Goal: Find contact information: Find contact information

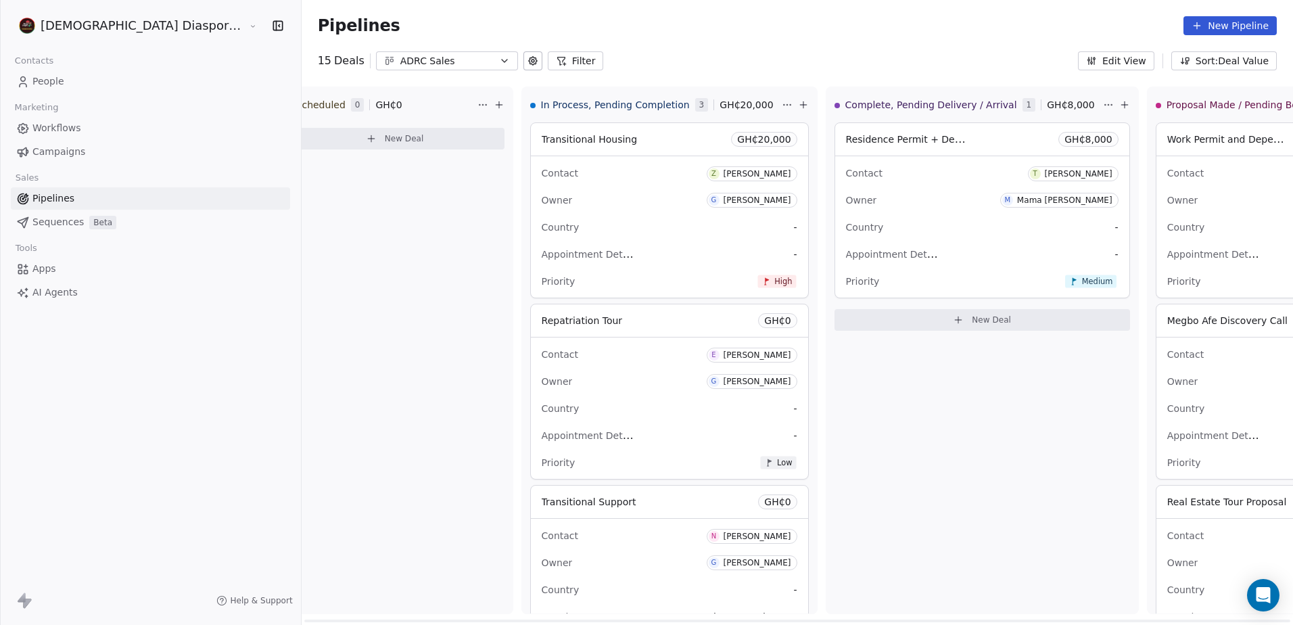
scroll to position [68, 0]
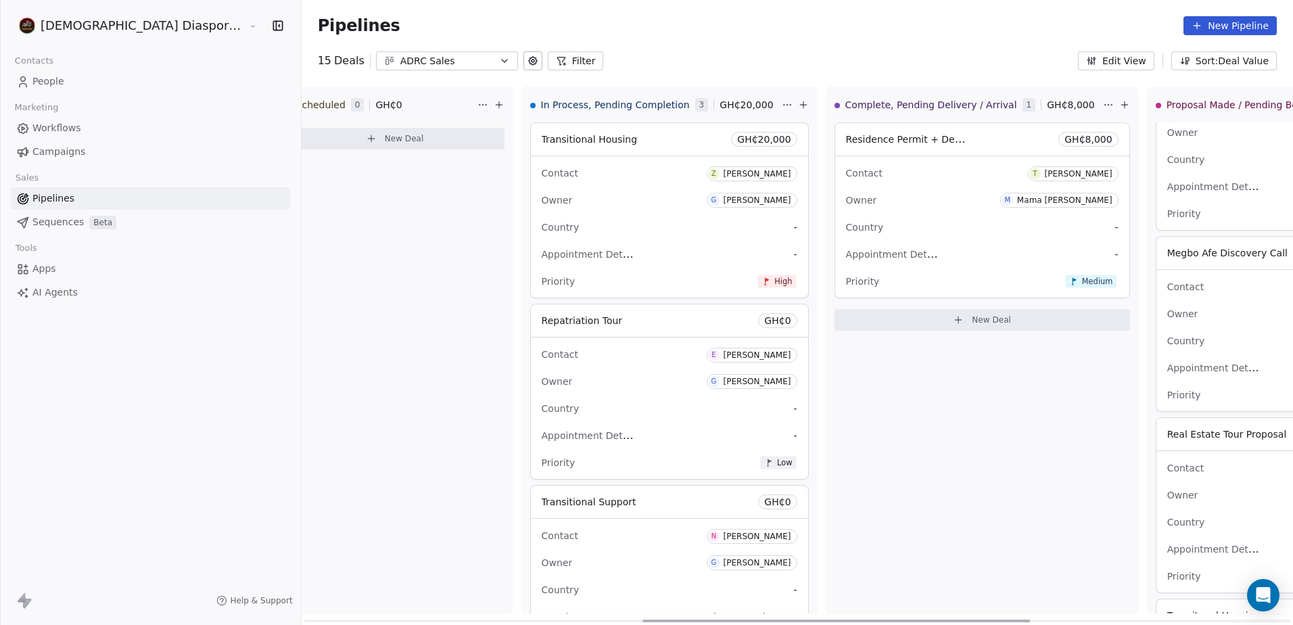
drag, startPoint x: 1001, startPoint y: 619, endPoint x: 965, endPoint y: 639, distance: 41.2
click at [965, 624] on html "African Diaspora Resource Centre Contacts People Marketing Workflows Campaigns …" at bounding box center [646, 312] width 1293 height 625
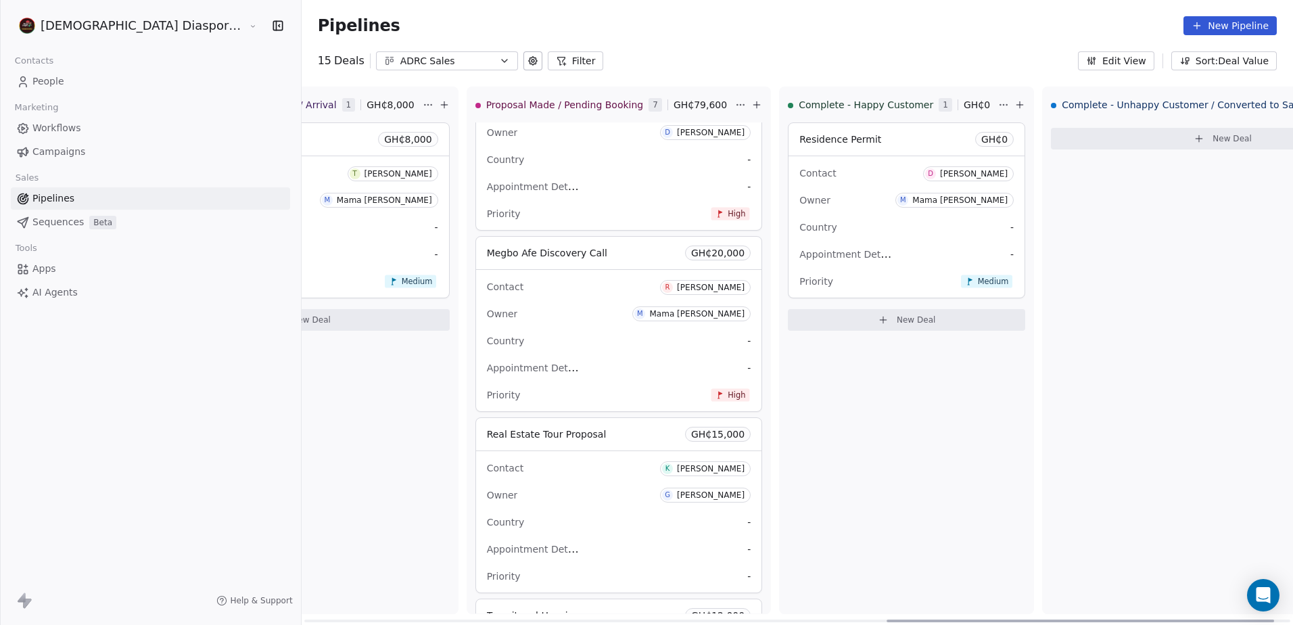
scroll to position [0, 1560]
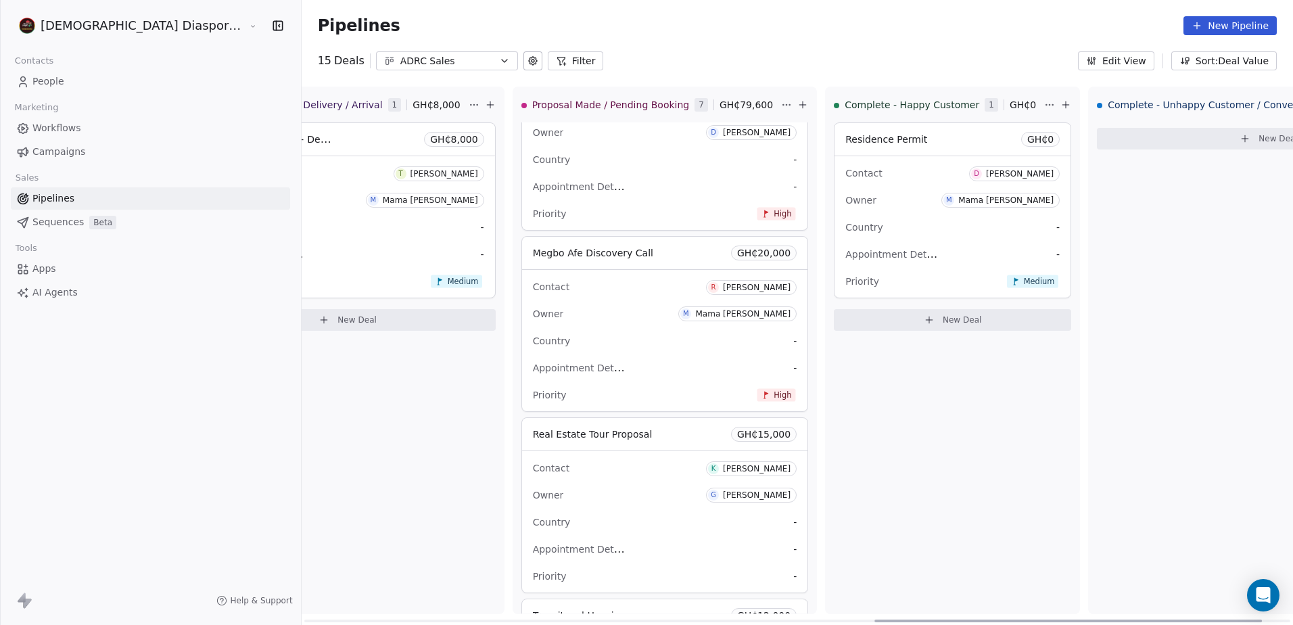
drag, startPoint x: 961, startPoint y: 620, endPoint x: 1190, endPoint y: 611, distance: 228.8
click at [1190, 620] on div at bounding box center [1069, 621] width 388 height 3
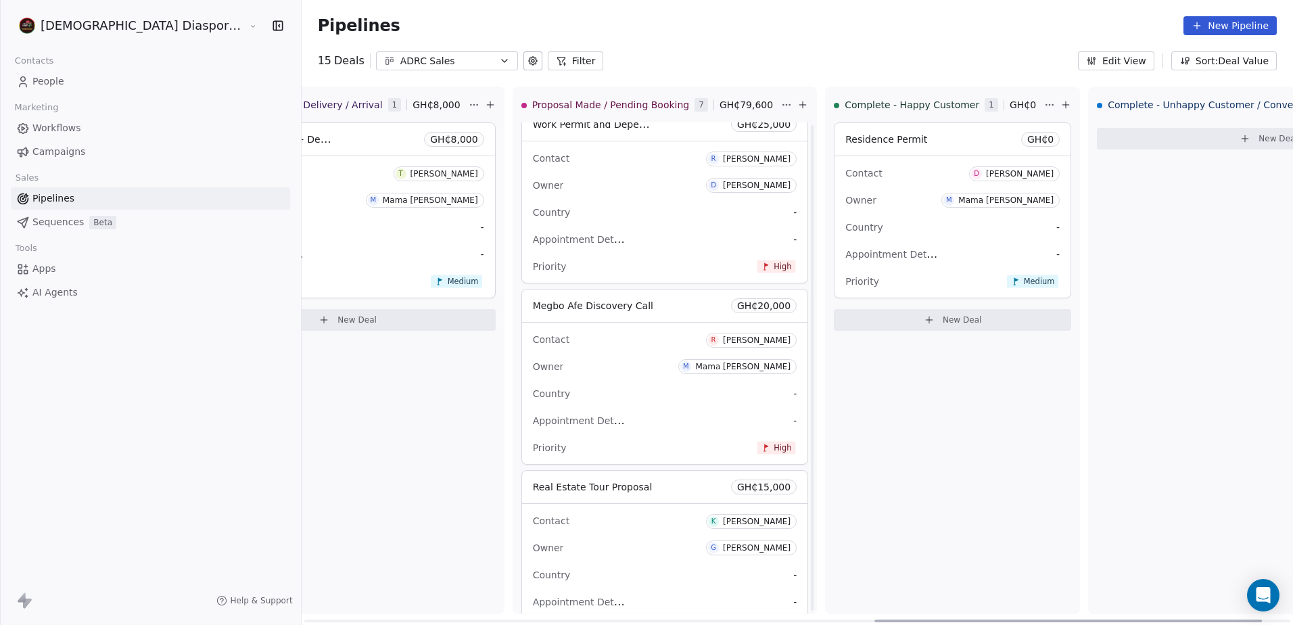
scroll to position [0, 0]
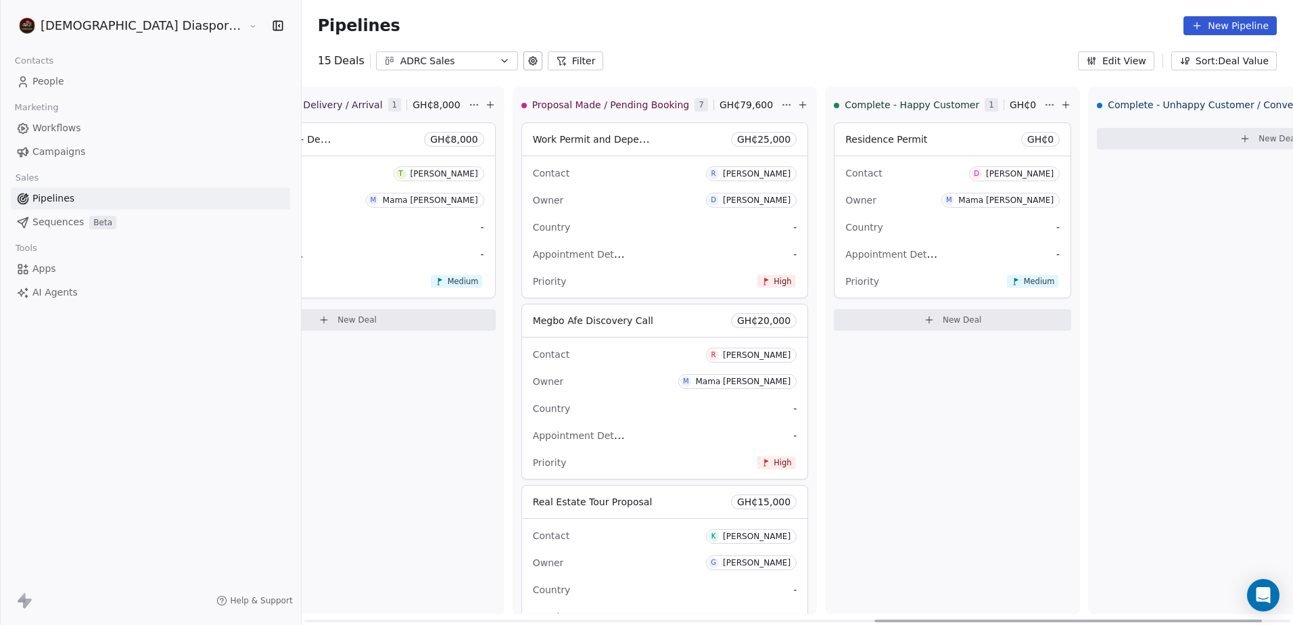
click at [533, 138] on span "Work Permit and Dependancy Residency" at bounding box center [629, 139] width 192 height 13
drag, startPoint x: 490, startPoint y: 138, endPoint x: 505, endPoint y: 177, distance: 41.3
click at [533, 177] on div "Contact [PERSON_NAME]" at bounding box center [665, 173] width 264 height 22
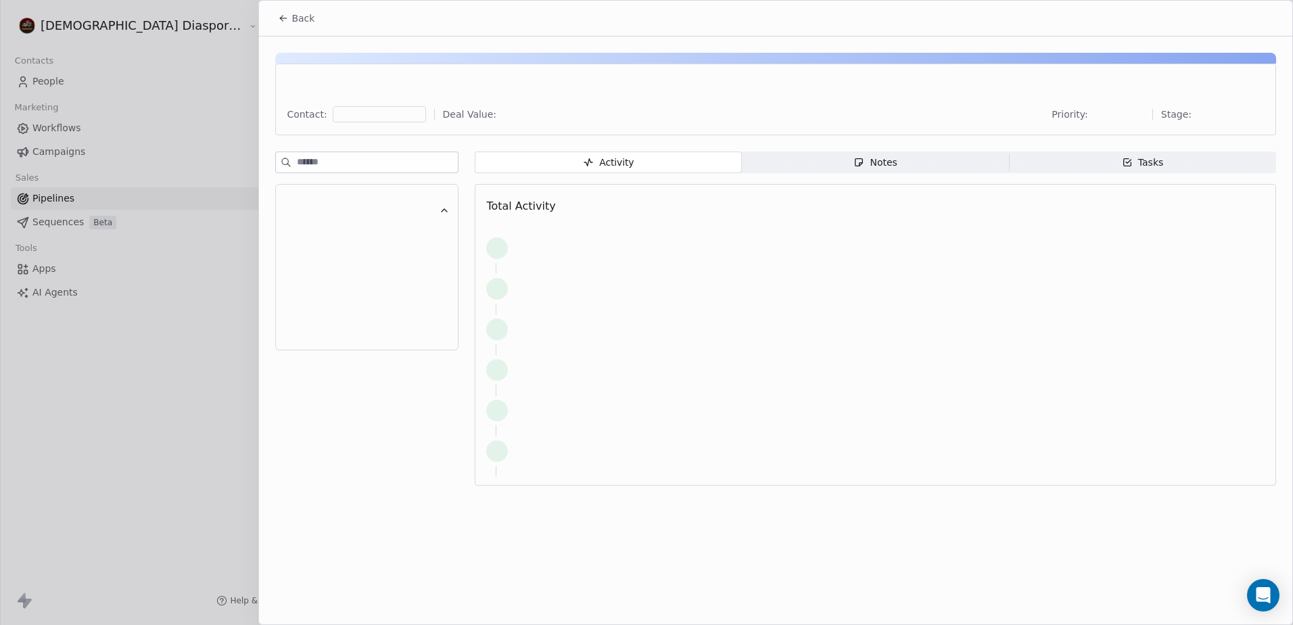
click at [514, 206] on div at bounding box center [646, 312] width 1293 height 625
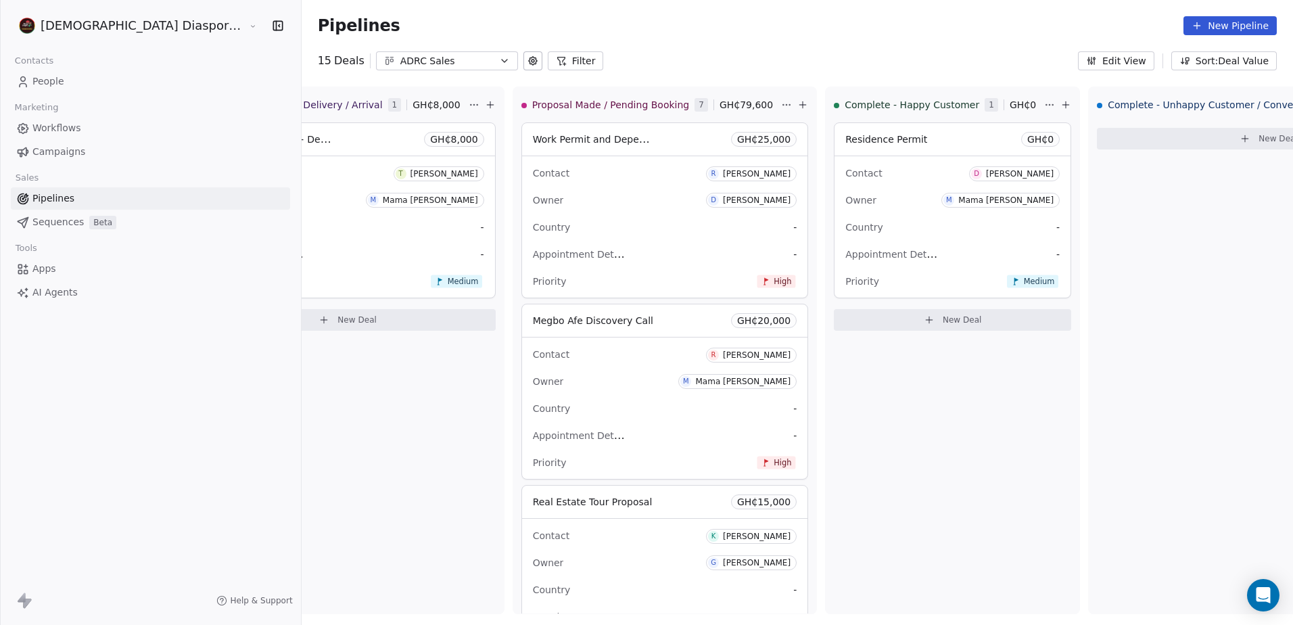
drag, startPoint x: 514, startPoint y: 206, endPoint x: 525, endPoint y: 222, distance: 19.5
click at [533, 222] on div "Country -" at bounding box center [665, 227] width 264 height 22
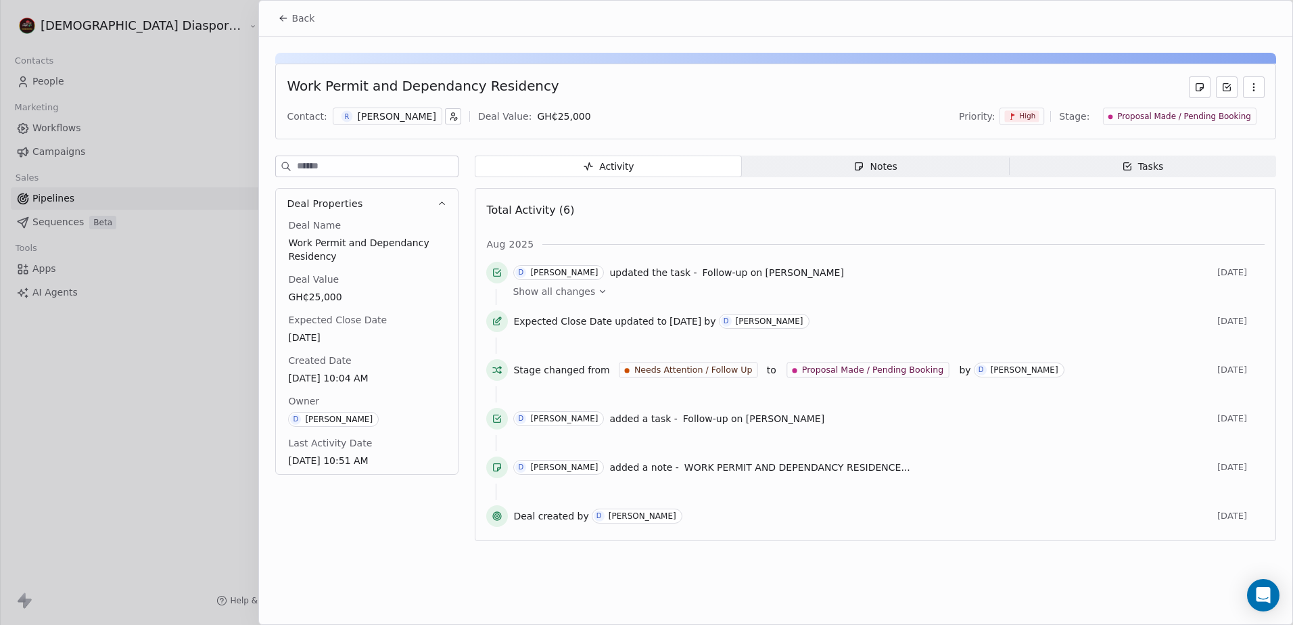
click at [820, 158] on span "Notes Notes" at bounding box center [875, 167] width 267 height 22
